Goal: Information Seeking & Learning: Check status

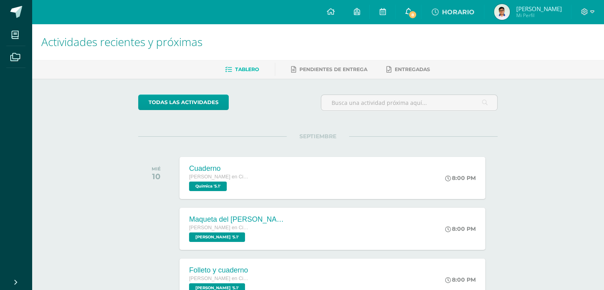
click at [411, 13] on icon at bounding box center [408, 11] width 6 height 7
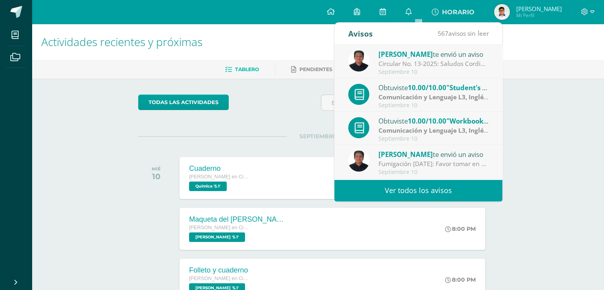
click at [396, 189] on link "Ver todos los avisos" at bounding box center [418, 191] width 168 height 22
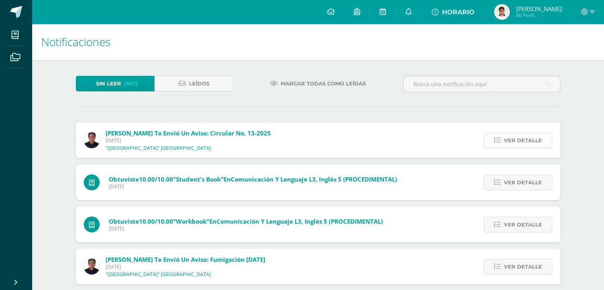
click at [520, 135] on span "Ver detalle" at bounding box center [523, 140] width 38 height 15
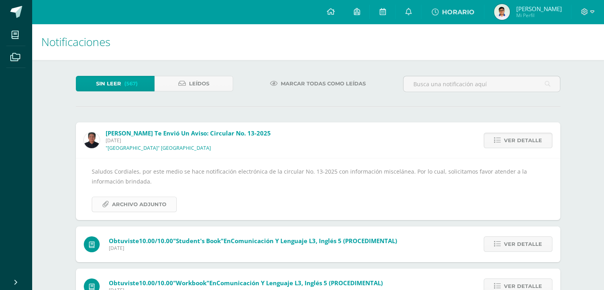
click at [152, 205] on span "Archivo Adjunto" at bounding box center [139, 204] width 54 height 15
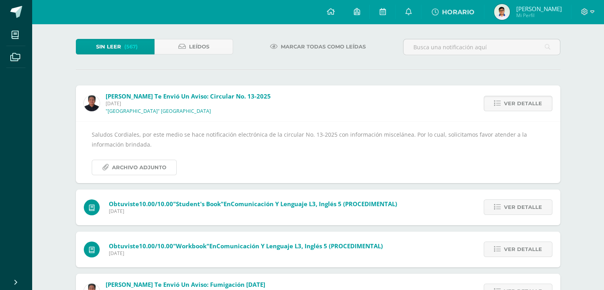
scroll to position [79, 0]
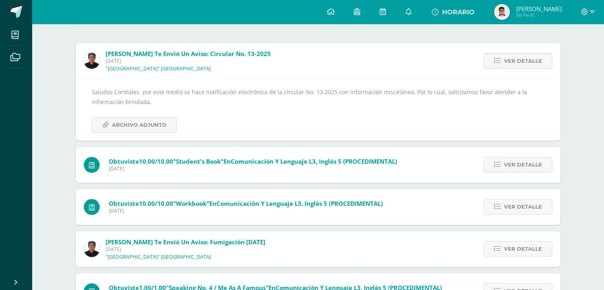
drag, startPoint x: 184, startPoint y: 2, endPoint x: 347, endPoint y: 36, distance: 166.3
click at [347, 36] on div "Sin leer (567) Leídos Marcar todas como leídas [PERSON_NAME] te envió un aviso:…" at bounding box center [318, 271] width 516 height 581
